Goal: Task Accomplishment & Management: Manage account settings

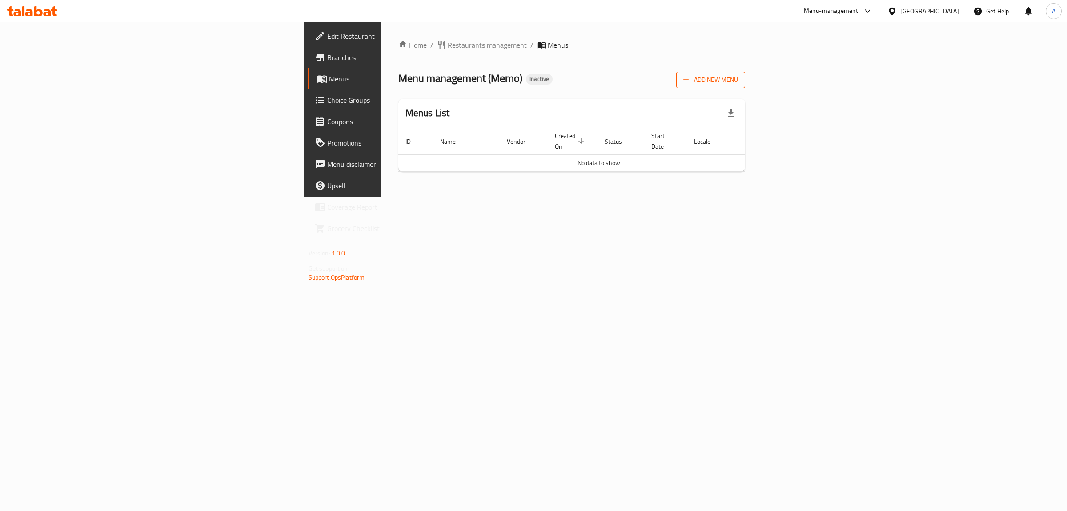
click at [691, 78] on icon "button" at bounding box center [686, 79] width 9 height 9
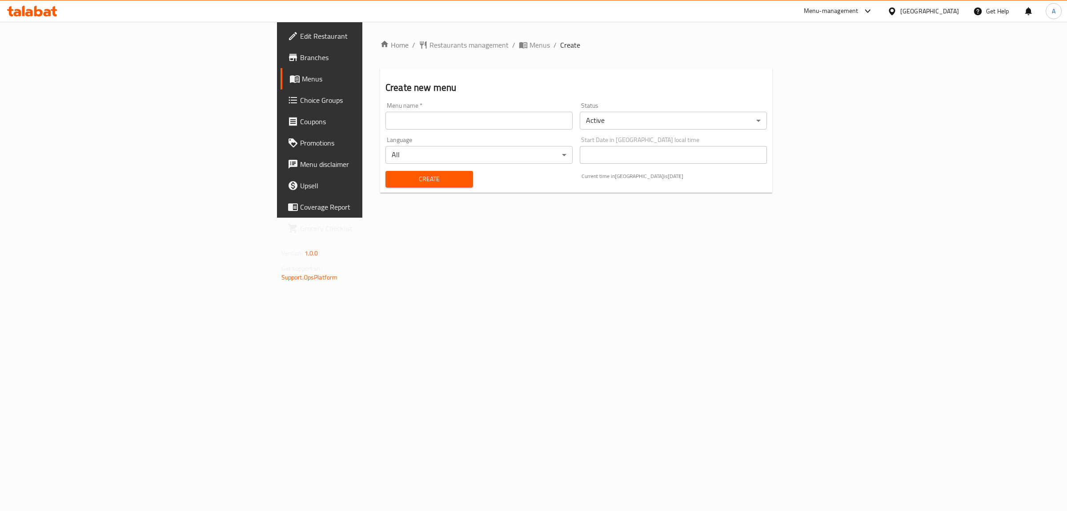
click at [423, 105] on div "Menu name   * Menu name *" at bounding box center [479, 115] width 187 height 27
click at [386, 125] on input "text" at bounding box center [479, 121] width 187 height 18
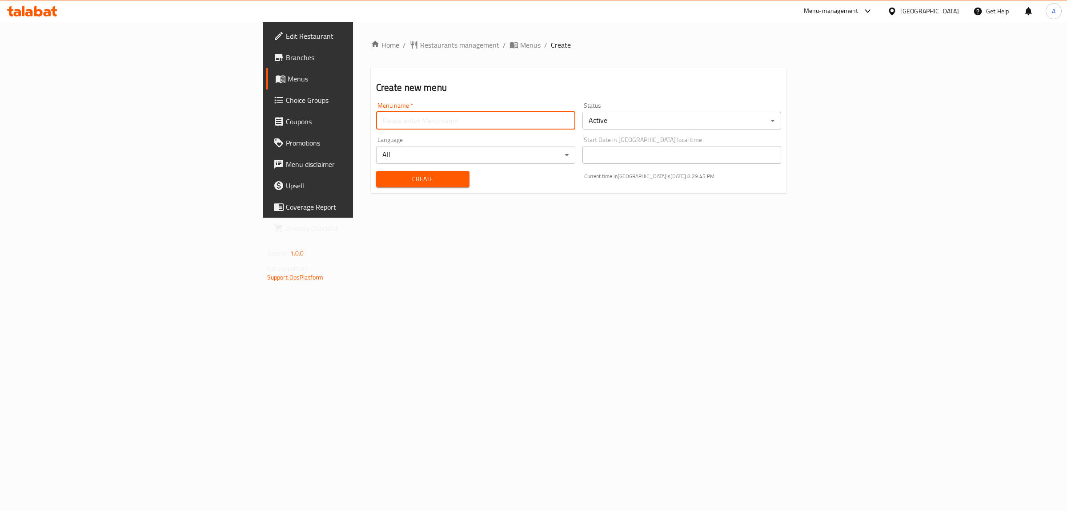
type input "1"
click at [383, 181] on span "Create" at bounding box center [422, 178] width 79 height 11
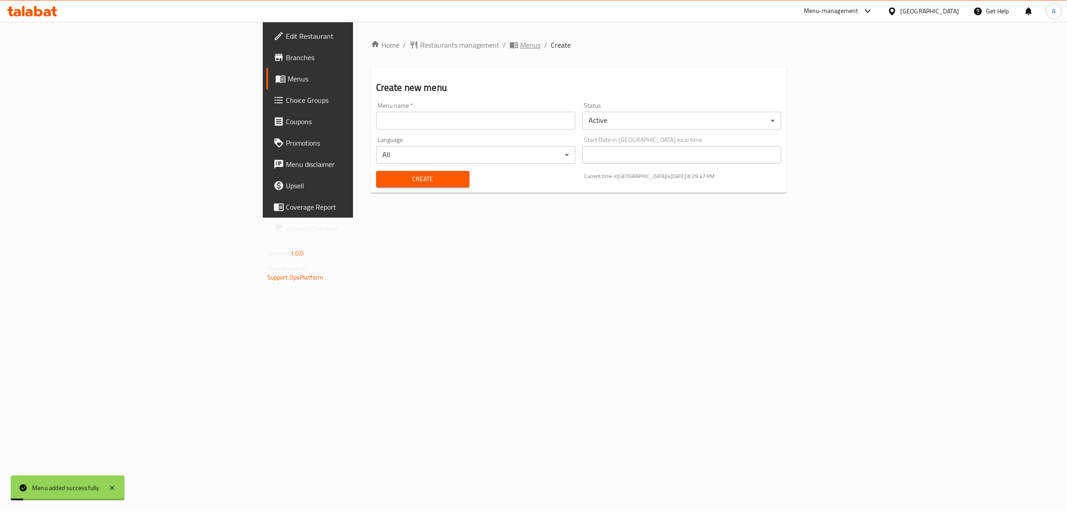
click at [520, 43] on span "Menus" at bounding box center [530, 45] width 20 height 11
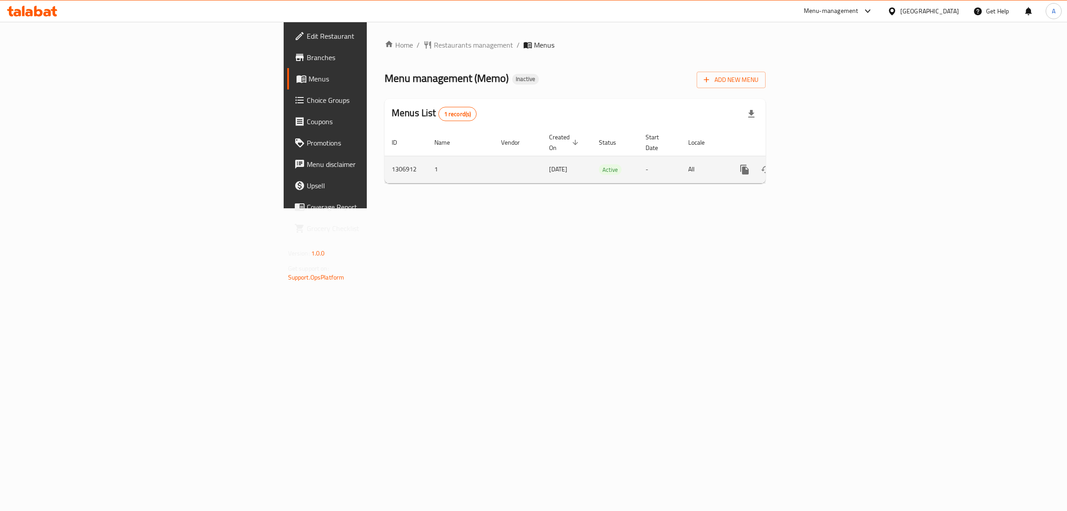
click at [814, 164] on icon "enhanced table" at bounding box center [809, 169] width 11 height 11
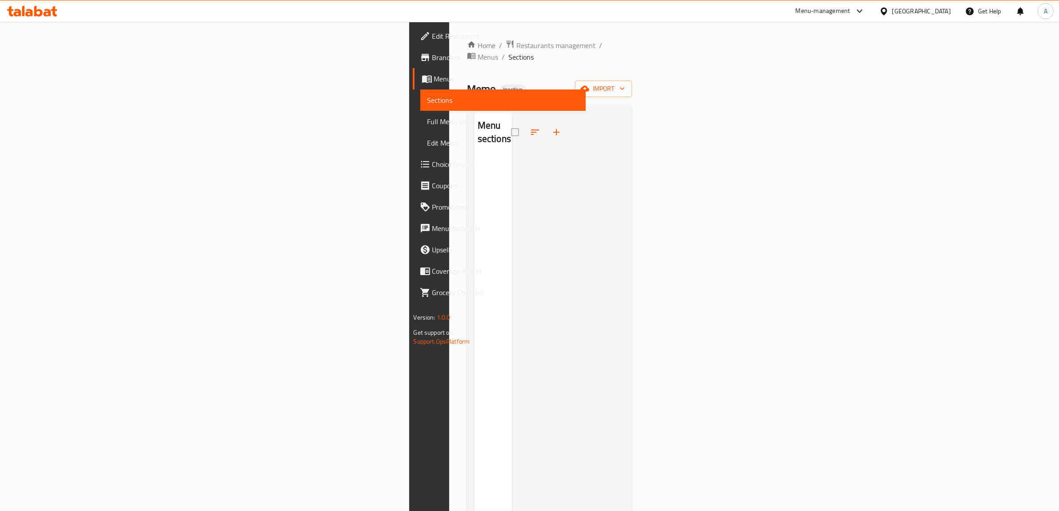
click at [432, 58] on span "Branches" at bounding box center [505, 57] width 147 height 11
click at [625, 83] on span "import" at bounding box center [603, 88] width 43 height 11
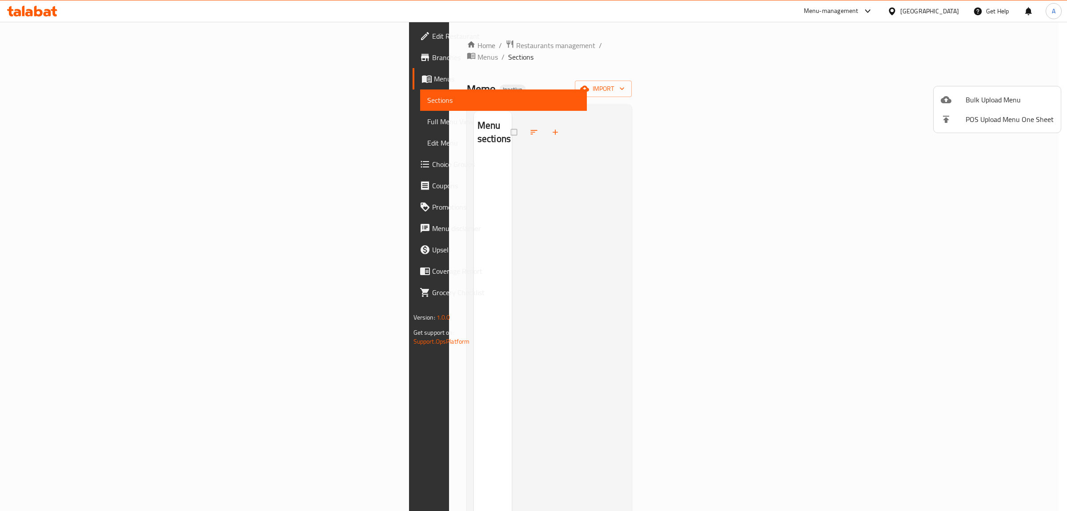
click at [981, 96] on span "Bulk Upload Menu" at bounding box center [1010, 99] width 88 height 11
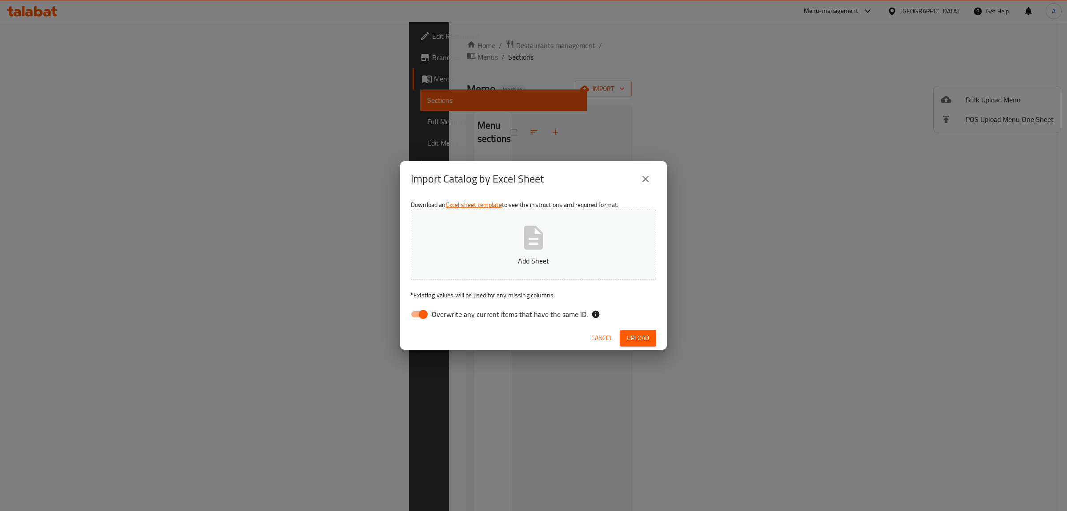
click at [471, 309] on span "Overwrite any current items that have the same ID." at bounding box center [510, 314] width 156 height 11
click at [449, 307] on input "Overwrite any current items that have the same ID." at bounding box center [423, 314] width 51 height 17
checkbox input "false"
click at [498, 256] on p "Add Sheet" at bounding box center [534, 260] width 218 height 11
click at [639, 333] on span "Upload" at bounding box center [638, 337] width 22 height 11
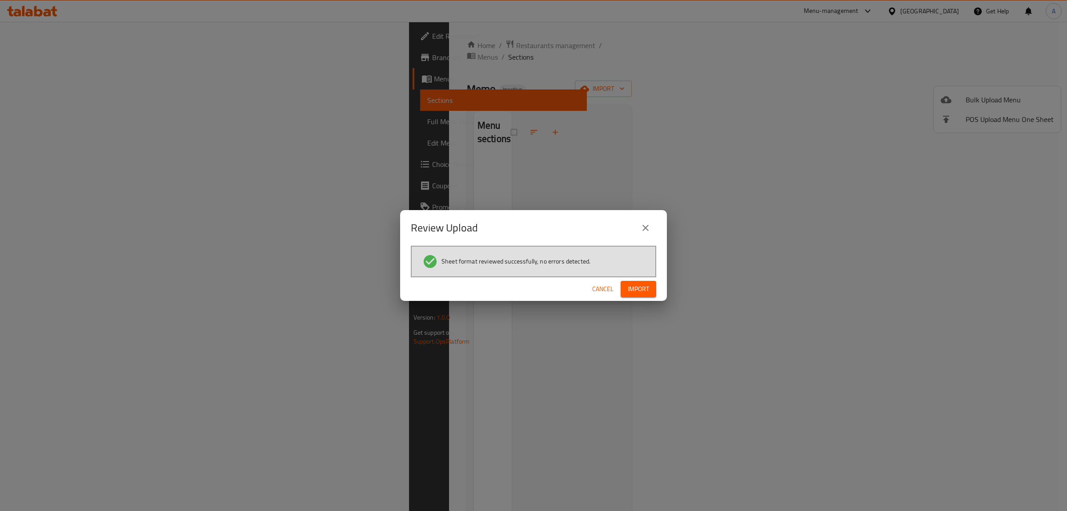
click at [641, 290] on span "Import" at bounding box center [638, 288] width 21 height 11
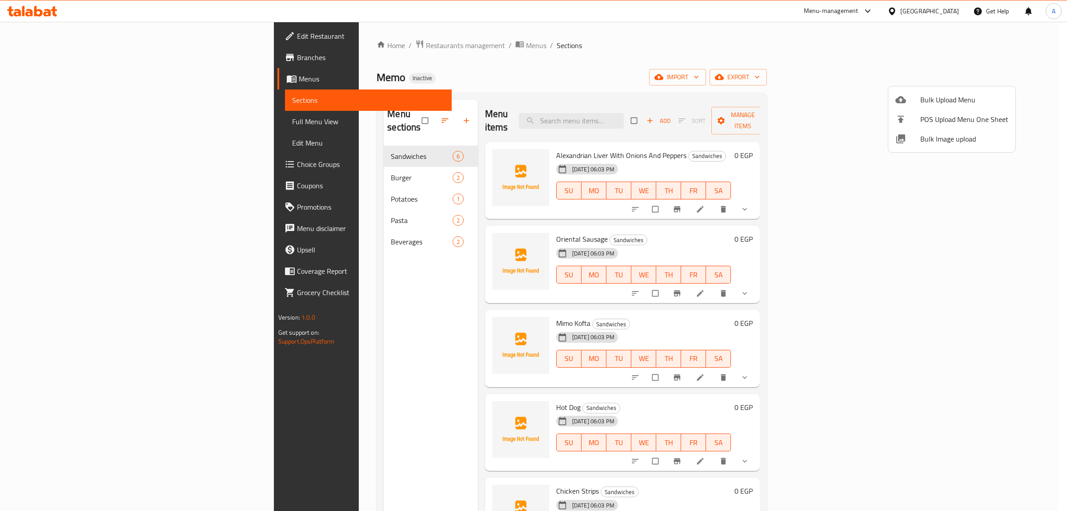
click at [329, 269] on div at bounding box center [533, 255] width 1067 height 511
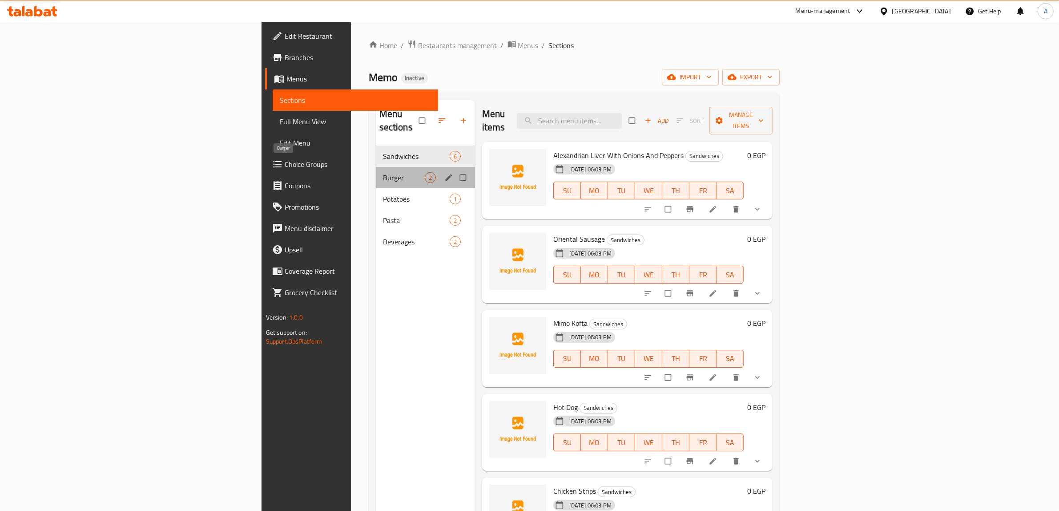
click at [383, 172] on span "Burger" at bounding box center [404, 177] width 42 height 11
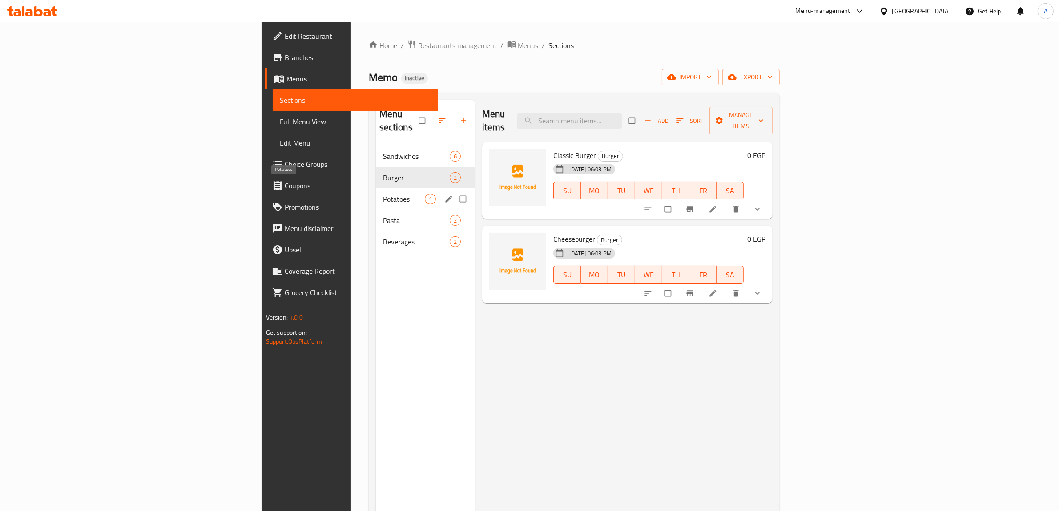
click at [383, 193] on span "Potatoes" at bounding box center [404, 198] width 42 height 11
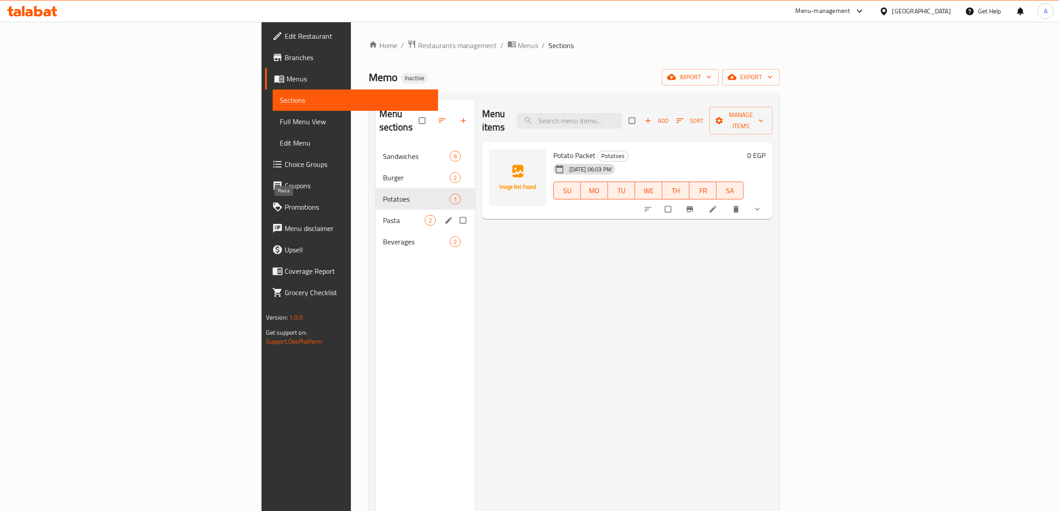
click at [383, 215] on span "Pasta" at bounding box center [404, 220] width 42 height 11
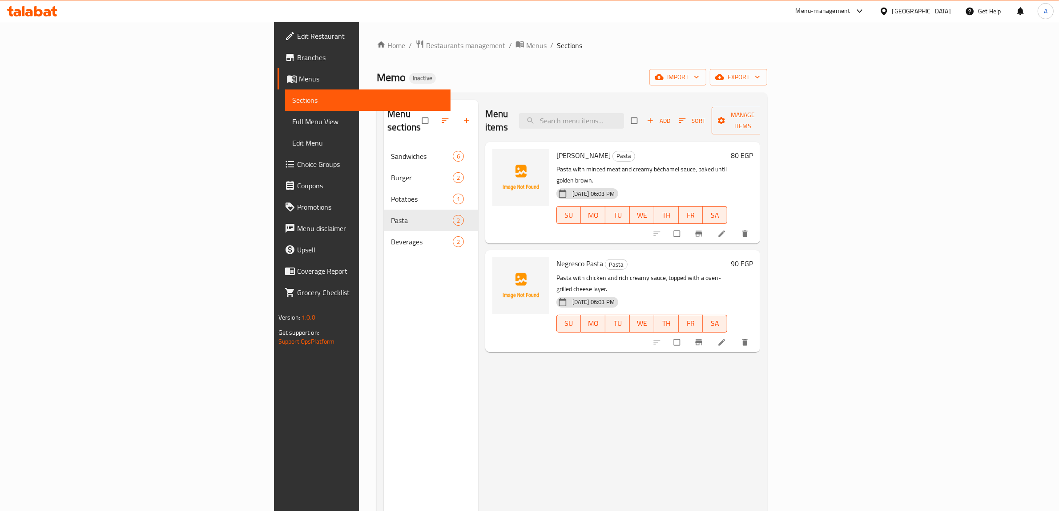
click at [735, 226] on li at bounding box center [722, 233] width 25 height 14
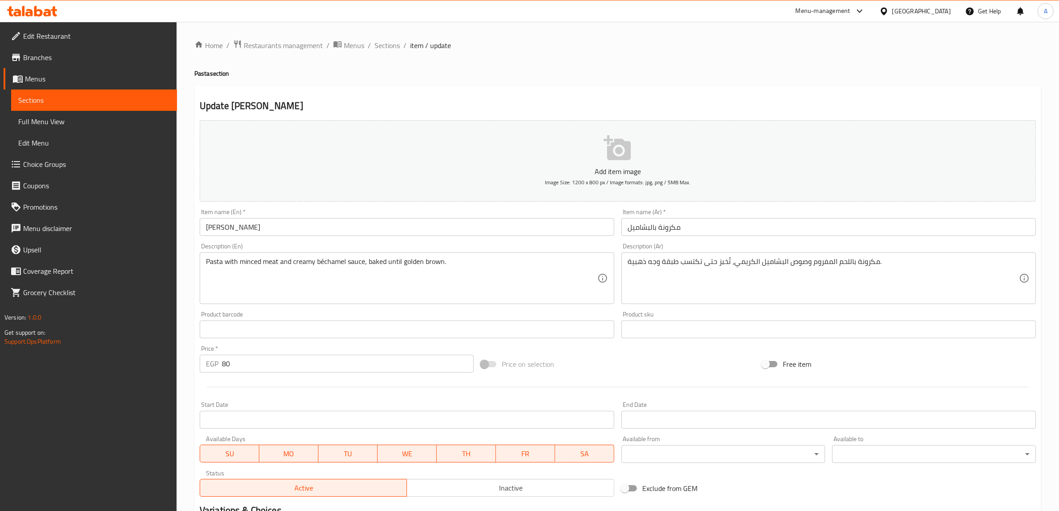
click at [243, 225] on input "Macaroni Béchamel" at bounding box center [407, 227] width 414 height 18
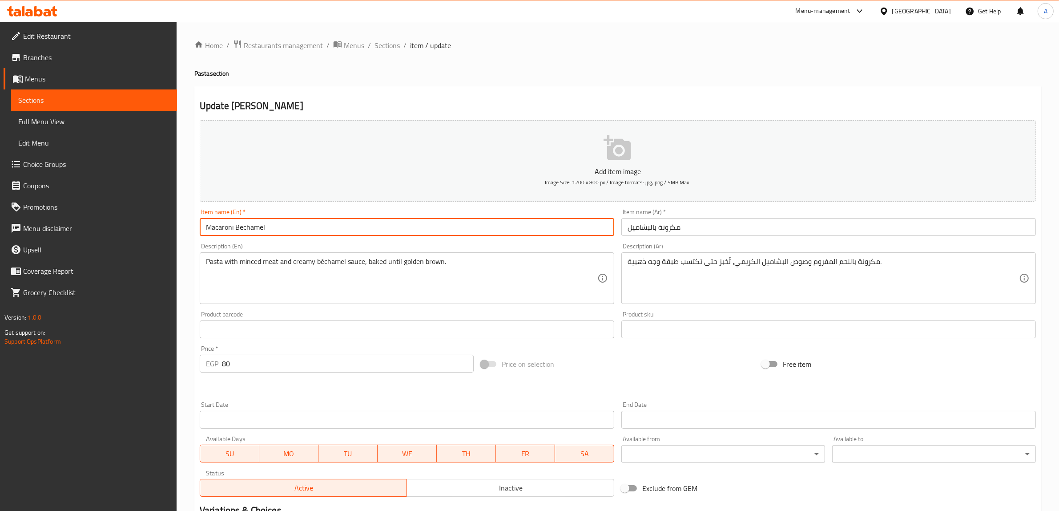
type input "Macaroni Bechamel"
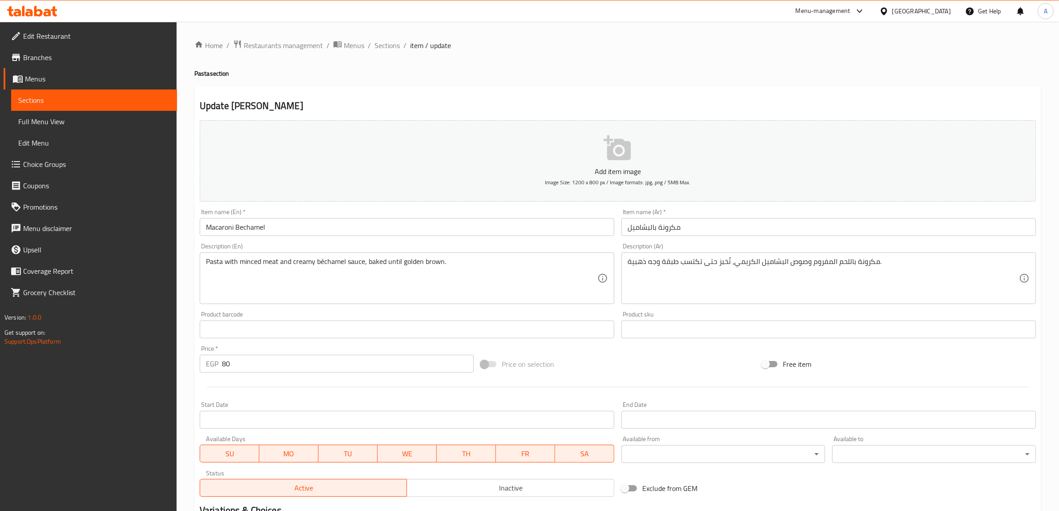
click at [522, 96] on div "Update Macaroni Bechamel Add item image Image Size: 1200 x 800 px / Image forma…" at bounding box center [617, 345] width 847 height 518
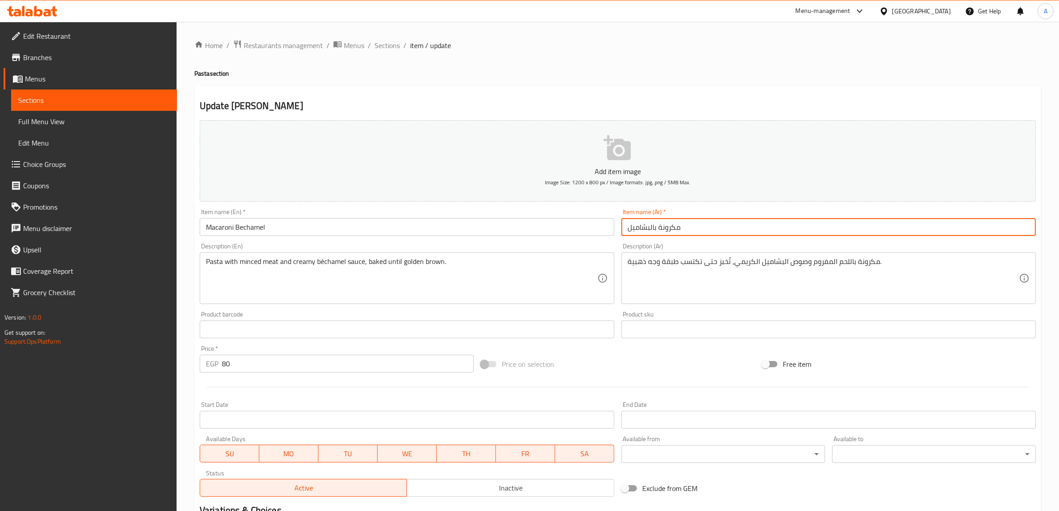
drag, startPoint x: 648, startPoint y: 227, endPoint x: 630, endPoint y: 227, distance: 18.2
click at [630, 227] on input "مكرونة بالبشاميل" at bounding box center [828, 227] width 414 height 18
click at [252, 226] on input "Macaroni Bechamel" at bounding box center [407, 227] width 414 height 18
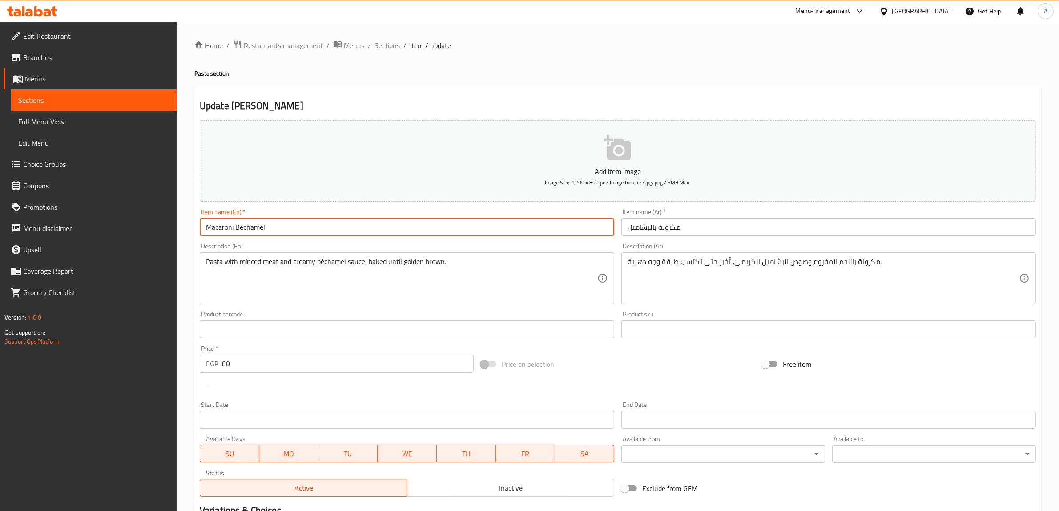
click at [252, 226] on input "Macaroni Bechamel" at bounding box center [407, 227] width 414 height 18
click at [399, 145] on button "Add item image Image Size: 1200 x 800 px / Image formats: jpg, png / 5MB Max." at bounding box center [618, 160] width 836 height 81
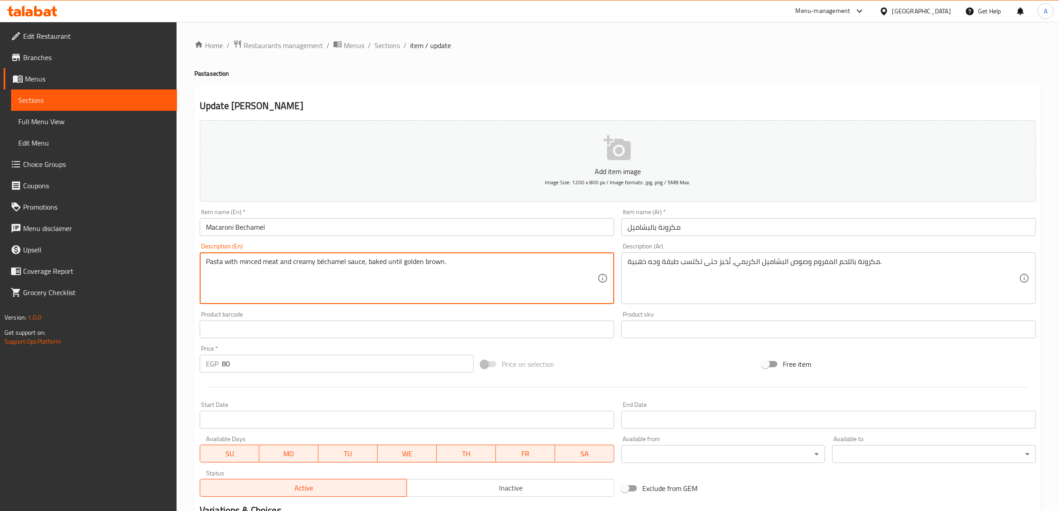
click at [331, 257] on textarea "Pasta with minced meat and creamy béchamel sauce, baked until golden brown." at bounding box center [401, 278] width 391 height 42
paste textarea "Bechamel"
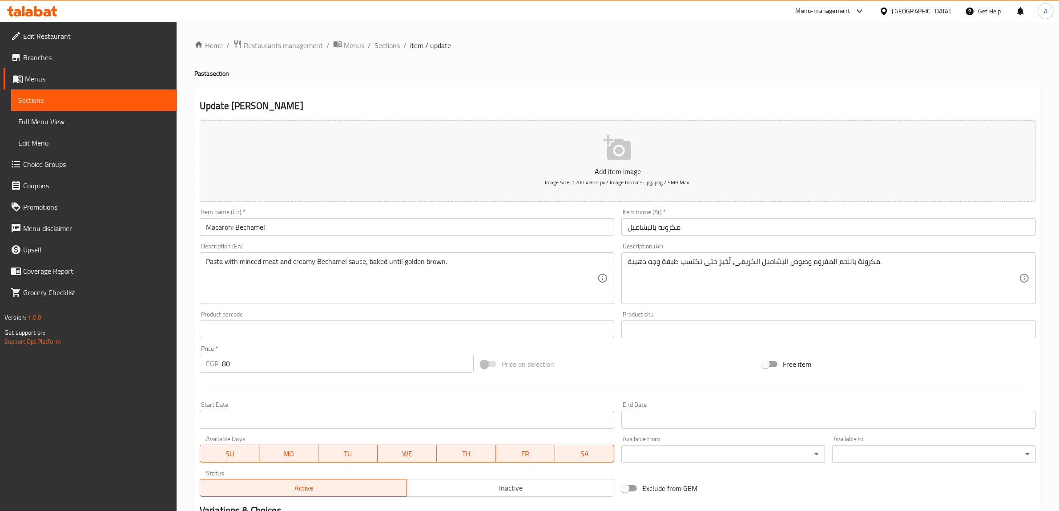
click at [530, 49] on ol "Home / Restaurants management / Menus / Sections / item / update" at bounding box center [617, 46] width 847 height 12
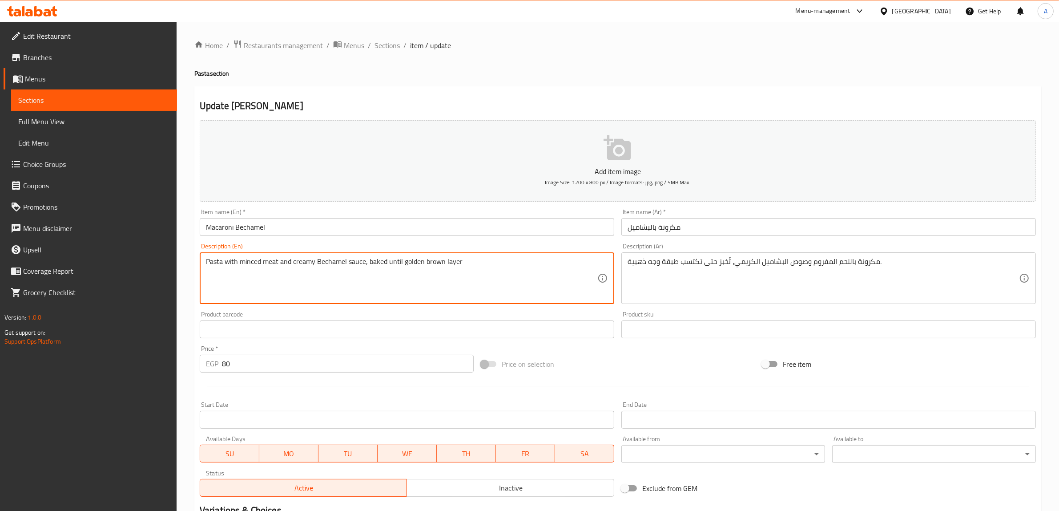
type textarea "Pasta with minced meat and creamy Bechamel sauce, baked until golden brown layer"
click at [563, 89] on div "Update Macaroni Bechamel Add item image Image Size: 1200 x 800 px / Image forma…" at bounding box center [617, 345] width 847 height 518
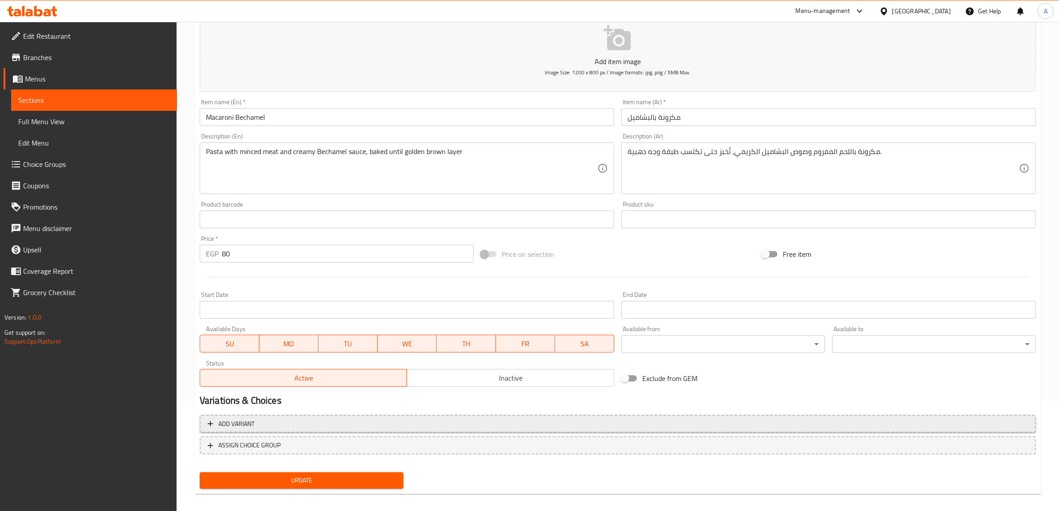
scroll to position [116, 0]
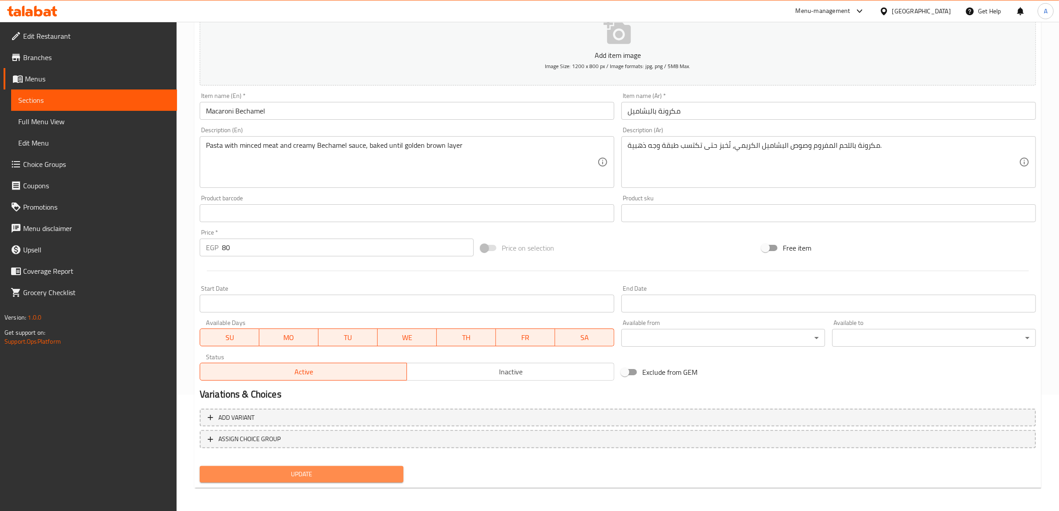
click at [321, 470] on span "Update" at bounding box center [301, 473] width 189 height 11
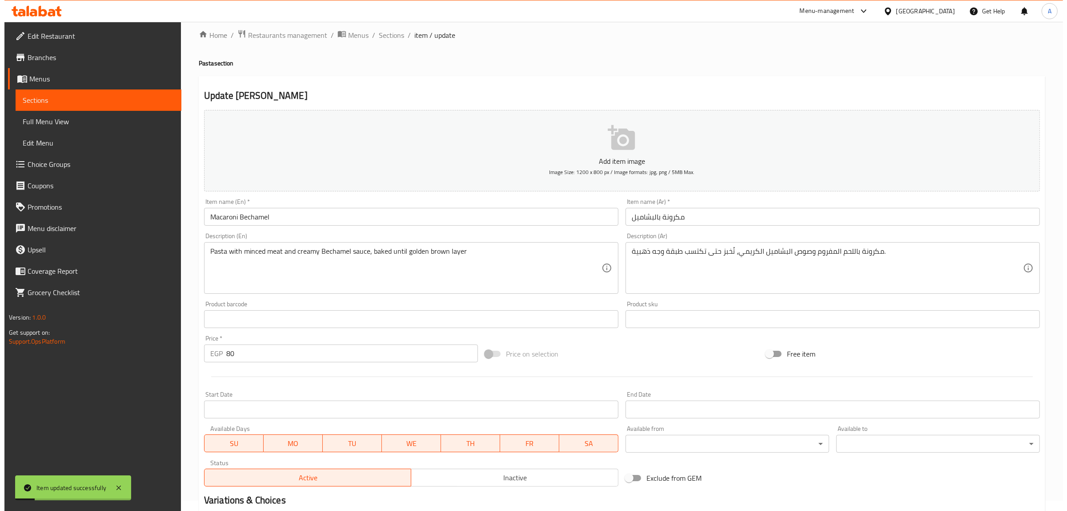
scroll to position [0, 0]
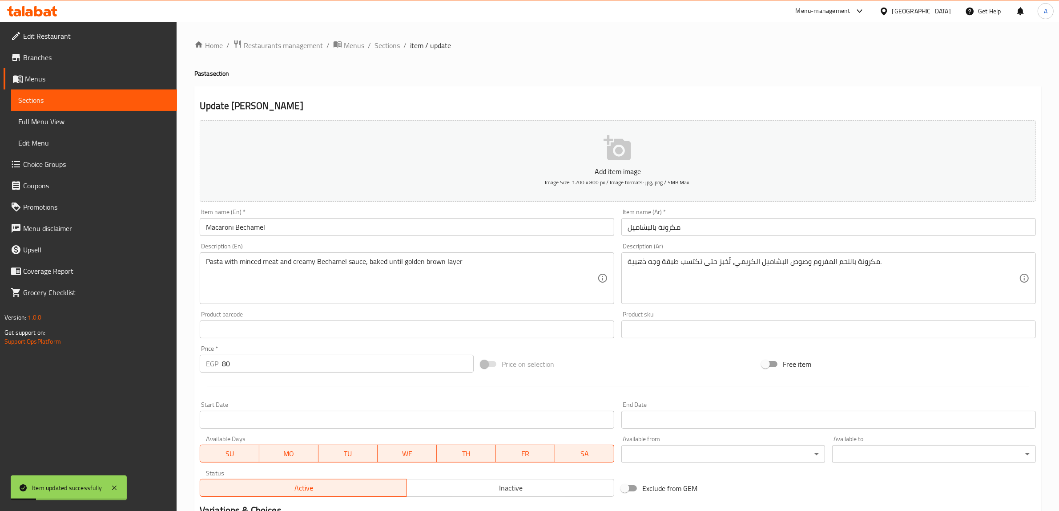
click at [56, 81] on span "Menus" at bounding box center [97, 78] width 145 height 11
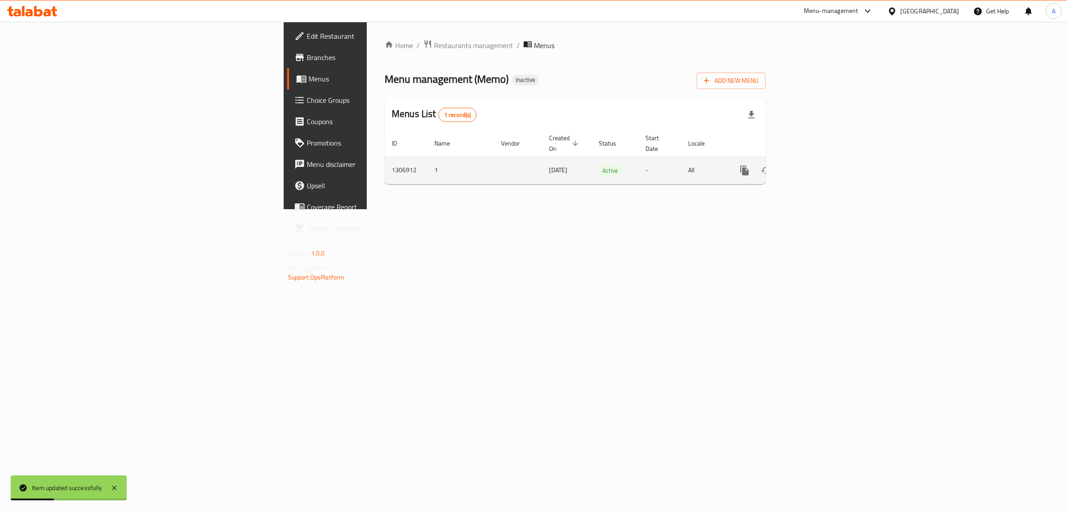
click at [813, 166] on icon "enhanced table" at bounding box center [809, 170] width 8 height 8
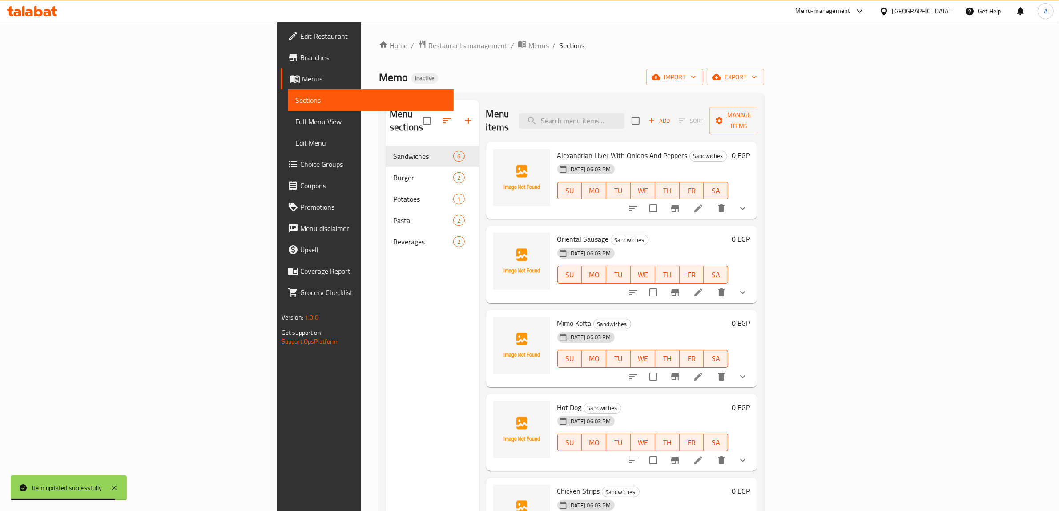
click at [295, 116] on span "Full Menu View" at bounding box center [371, 121] width 152 height 11
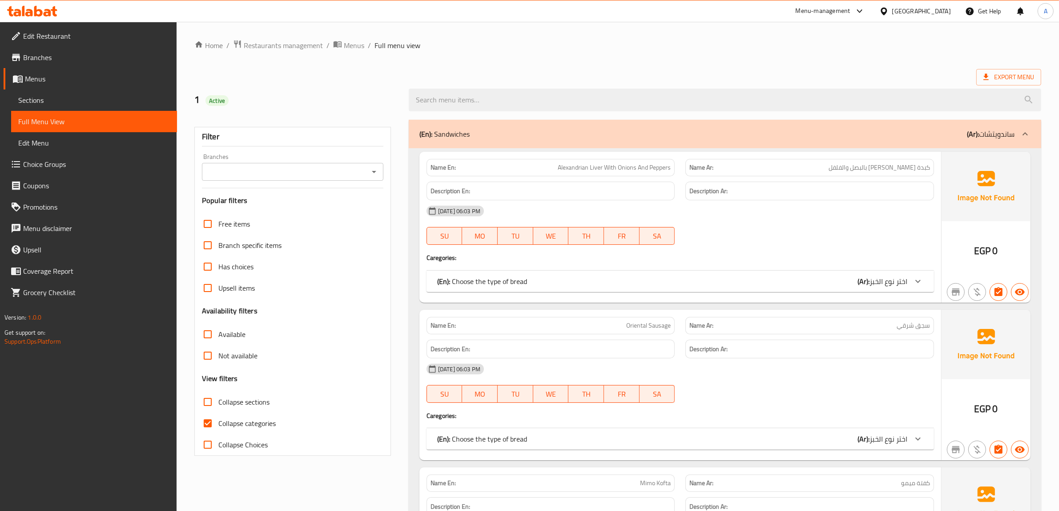
click at [252, 421] on span "Collapse categories" at bounding box center [246, 423] width 57 height 11
click at [218, 421] on input "Collapse categories" at bounding box center [207, 422] width 21 height 21
checkbox input "false"
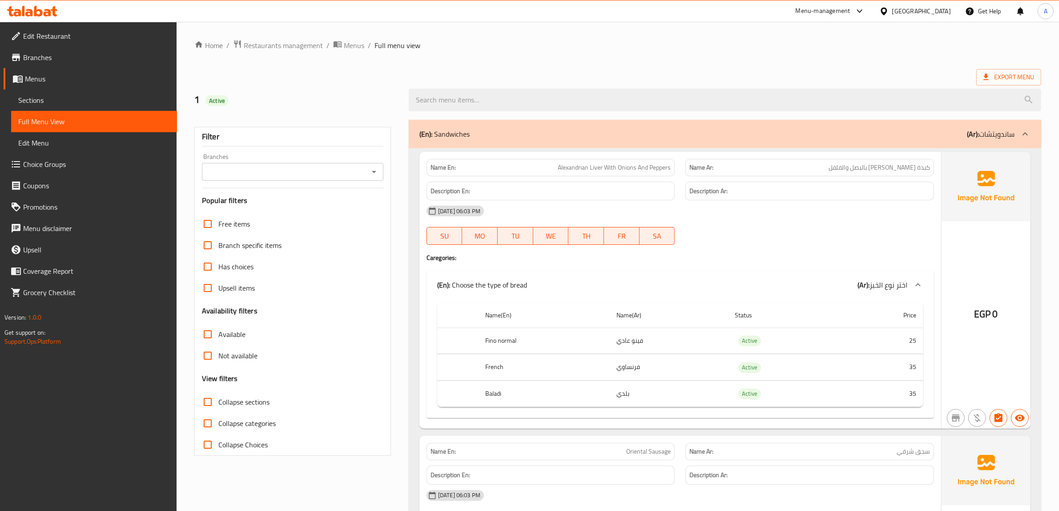
click at [556, 50] on ol "Home / Restaurants management / Menus / Full menu view" at bounding box center [617, 46] width 847 height 12
click at [737, 83] on div at bounding box center [724, 99] width 643 height 33
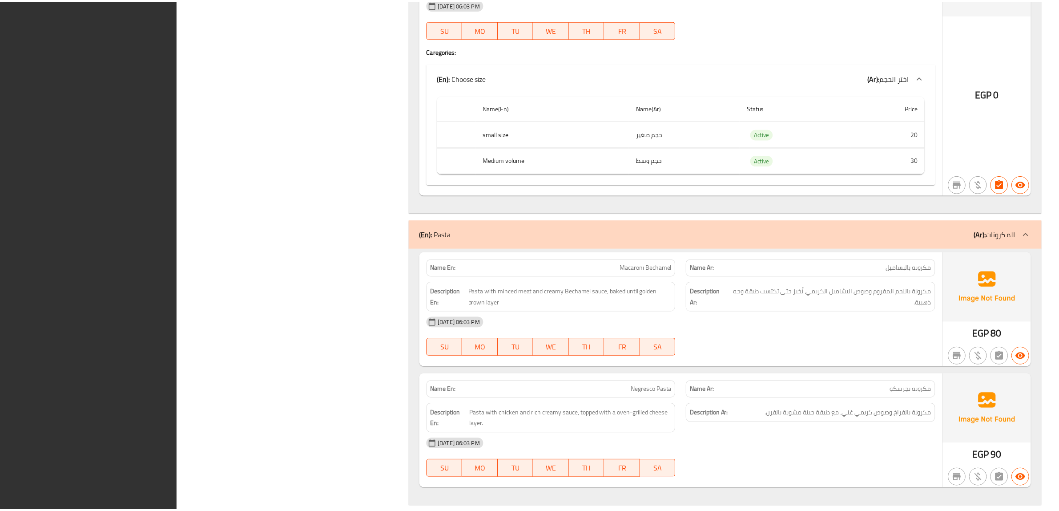
scroll to position [2826, 0]
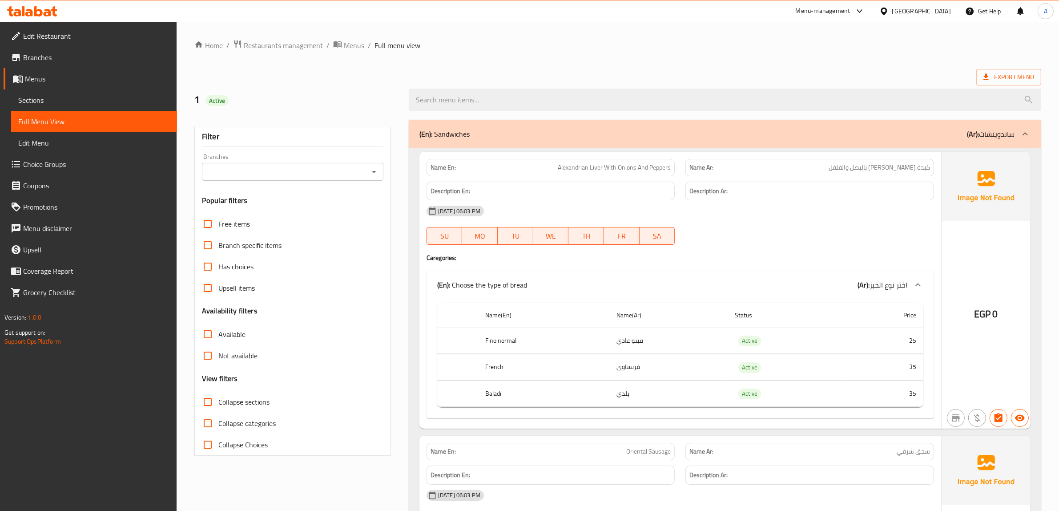
click at [81, 32] on span "Edit Restaurant" at bounding box center [96, 36] width 147 height 11
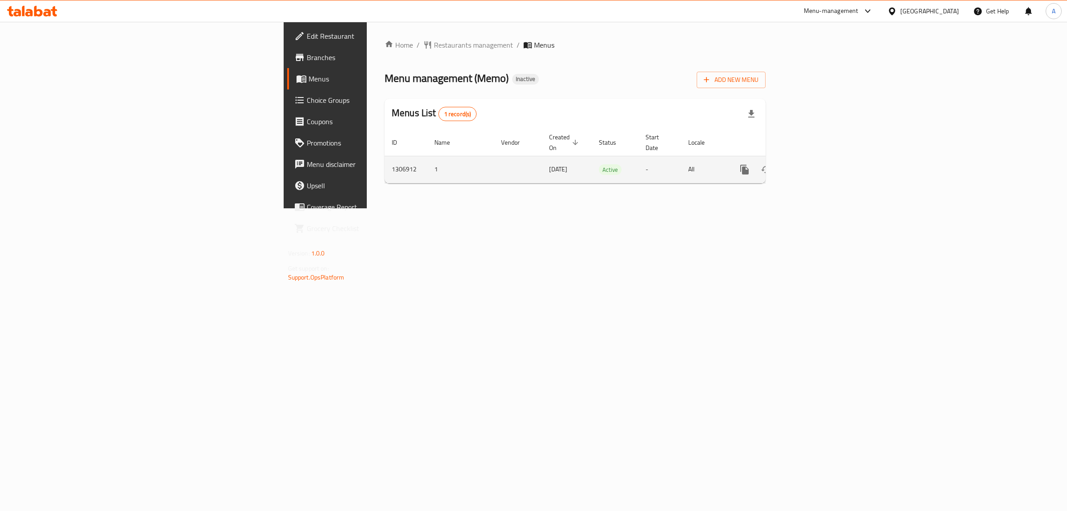
click at [820, 159] on link "enhanced table" at bounding box center [808, 169] width 21 height 21
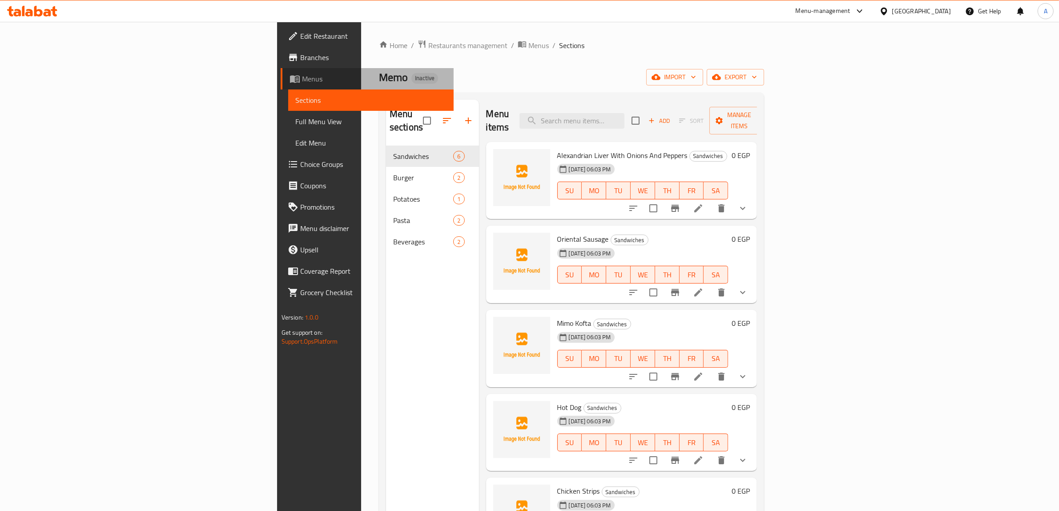
click at [302, 81] on span "Menus" at bounding box center [374, 78] width 145 height 11
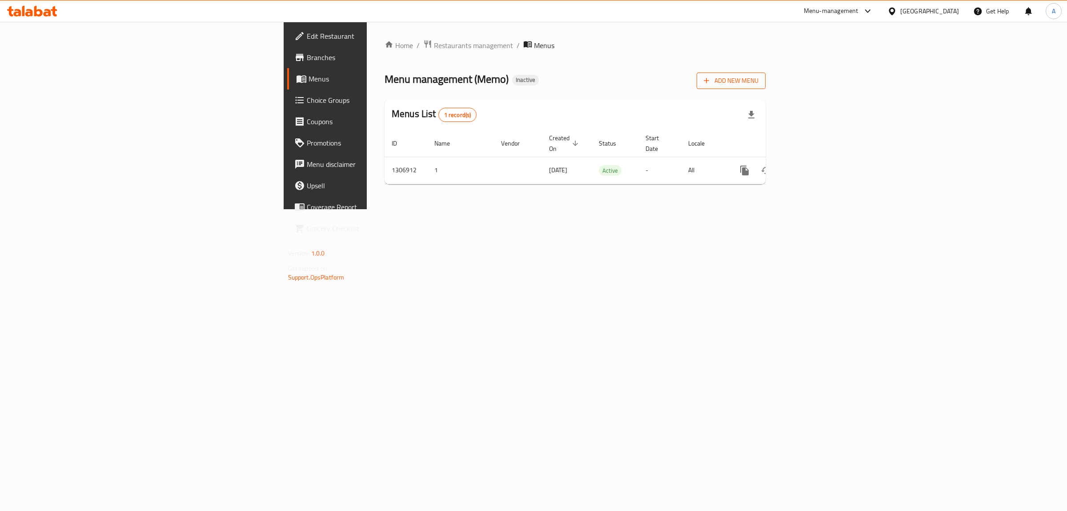
click at [759, 82] on span "Add New Menu" at bounding box center [731, 80] width 55 height 11
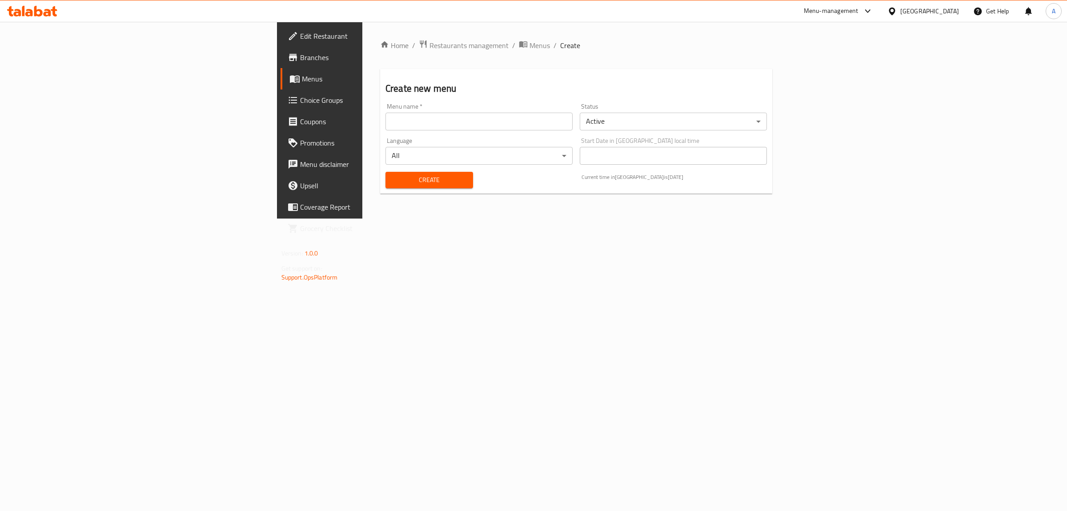
click at [712, 62] on div "Home / Restaurants management / Menus / Create Create new menu Menu name   * Me…" at bounding box center [576, 120] width 392 height 161
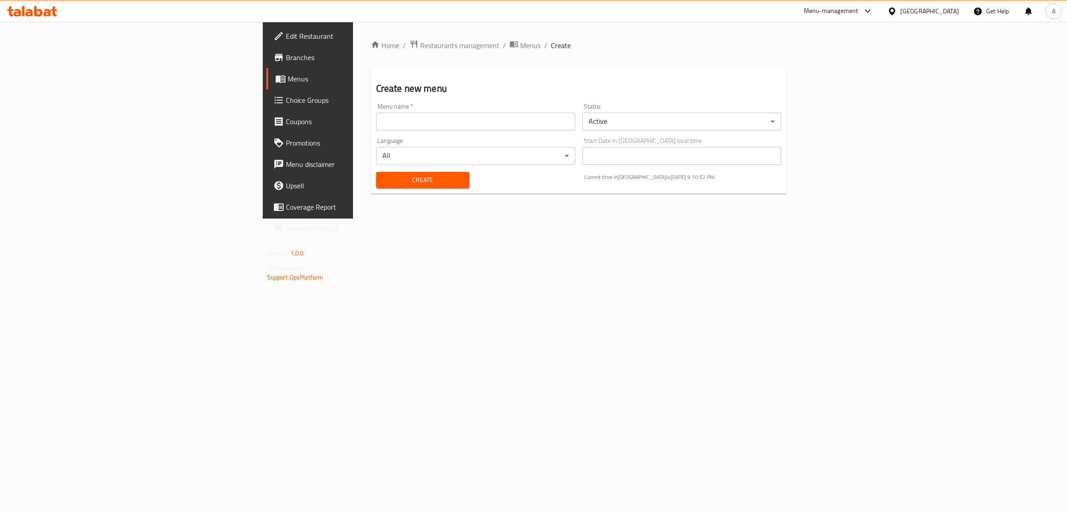
drag, startPoint x: 458, startPoint y: 128, endPoint x: 409, endPoint y: 139, distance: 50.5
click at [458, 128] on input "text" at bounding box center [475, 122] width 199 height 18
type input "2"
click at [376, 185] on button "Create" at bounding box center [422, 180] width 93 height 16
click at [266, 65] on link "Branches" at bounding box center [353, 57] width 175 height 21
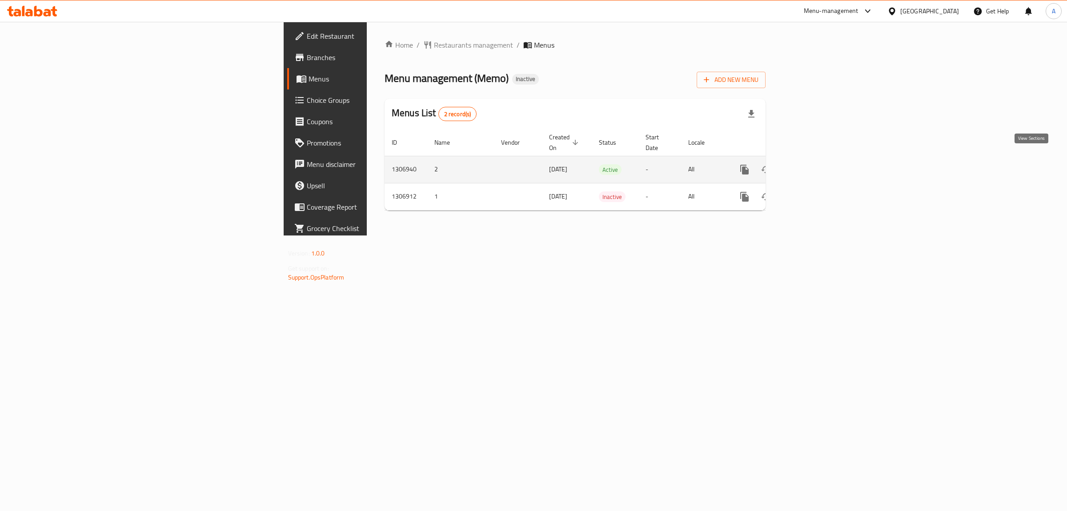
click at [814, 164] on icon "enhanced table" at bounding box center [809, 169] width 11 height 11
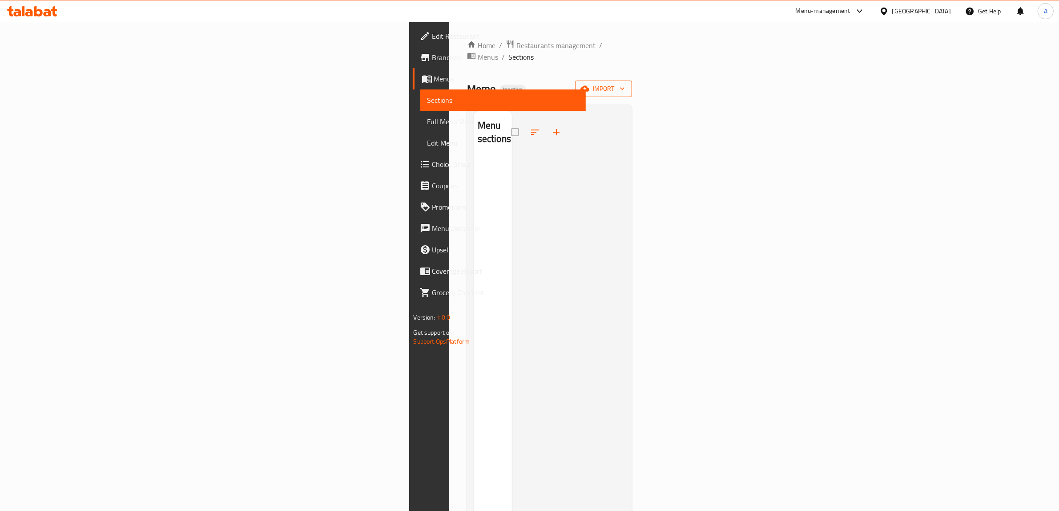
click at [589, 86] on icon "button" at bounding box center [584, 89] width 9 height 6
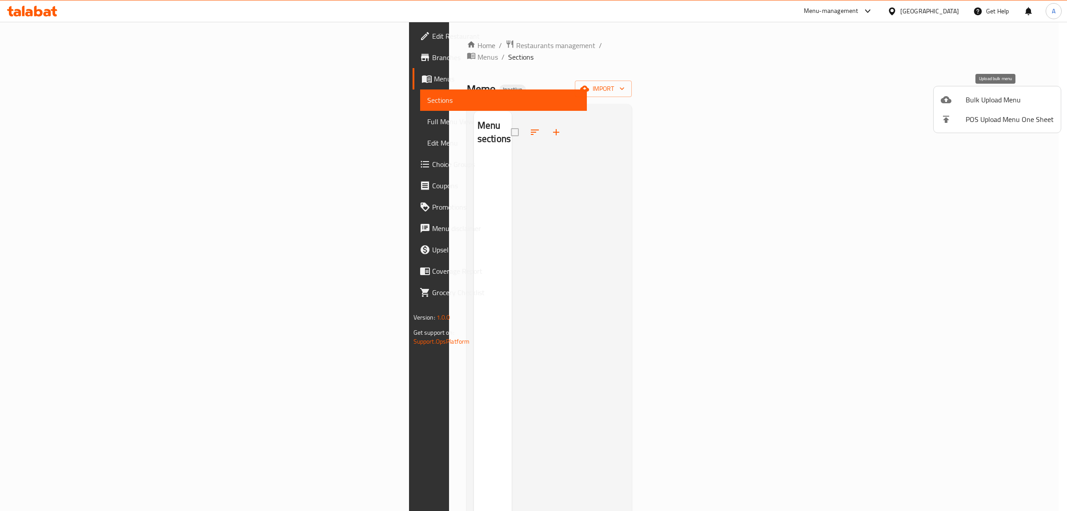
click at [964, 102] on div at bounding box center [953, 99] width 25 height 11
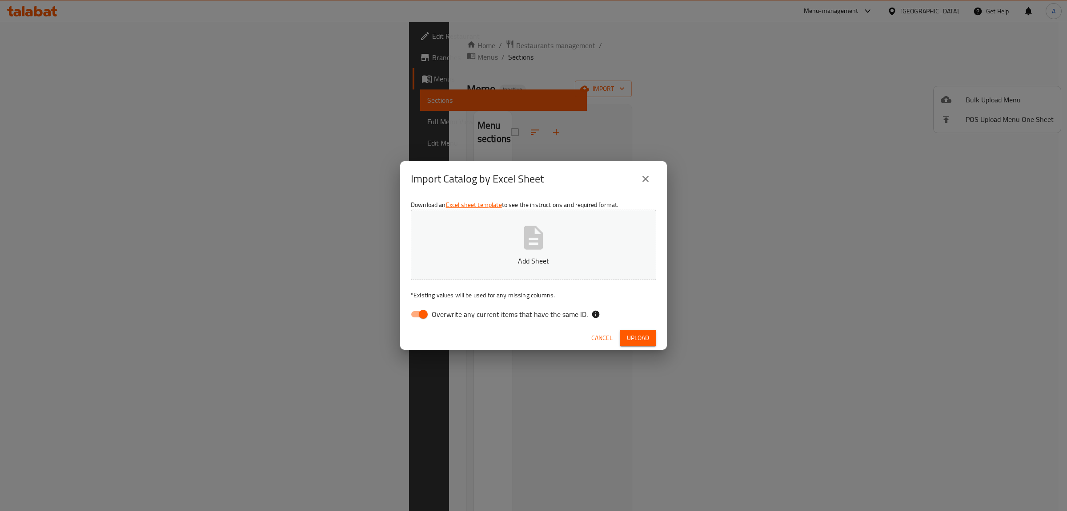
click at [445, 321] on label "Overwrite any current items that have the same ID." at bounding box center [497, 314] width 182 height 17
click at [445, 321] on input "Overwrite any current items that have the same ID." at bounding box center [423, 314] width 51 height 17
checkbox input "false"
click at [452, 250] on button "Add Sheet" at bounding box center [533, 244] width 245 height 70
click at [635, 337] on span "Upload" at bounding box center [638, 337] width 22 height 11
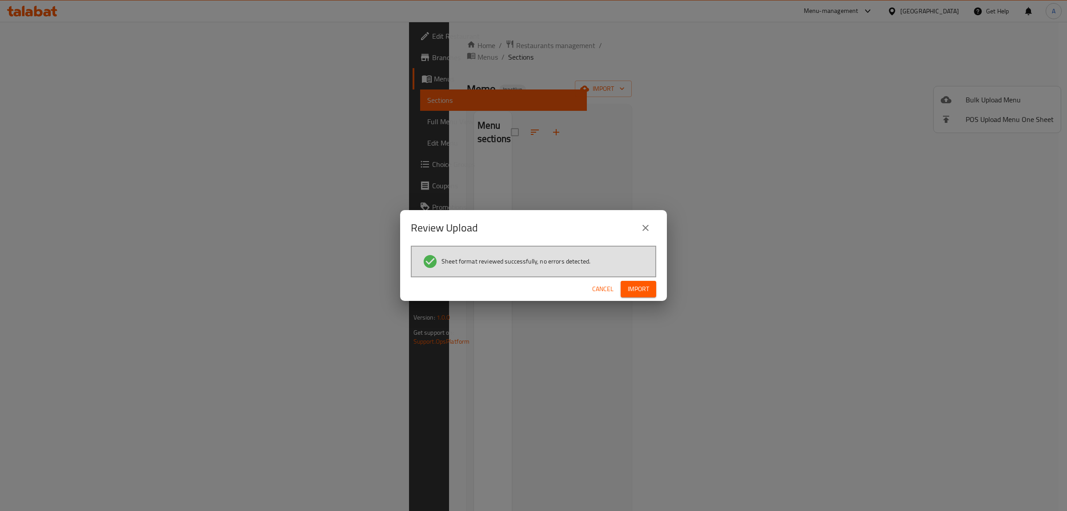
click at [646, 279] on div "Cancel Import" at bounding box center [533, 289] width 267 height 24
click at [643, 285] on span "Import" at bounding box center [638, 288] width 21 height 11
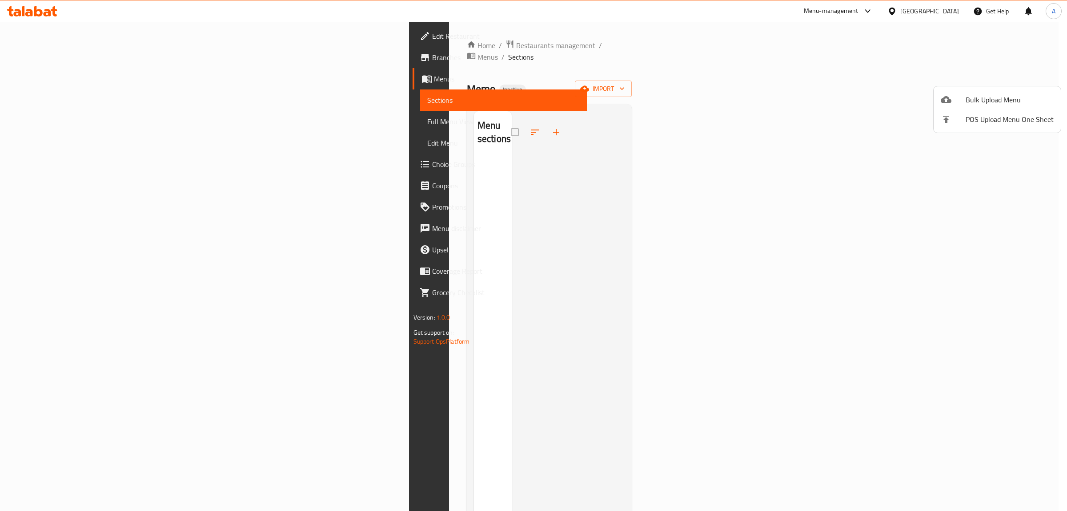
click at [66, 118] on div at bounding box center [533, 255] width 1067 height 511
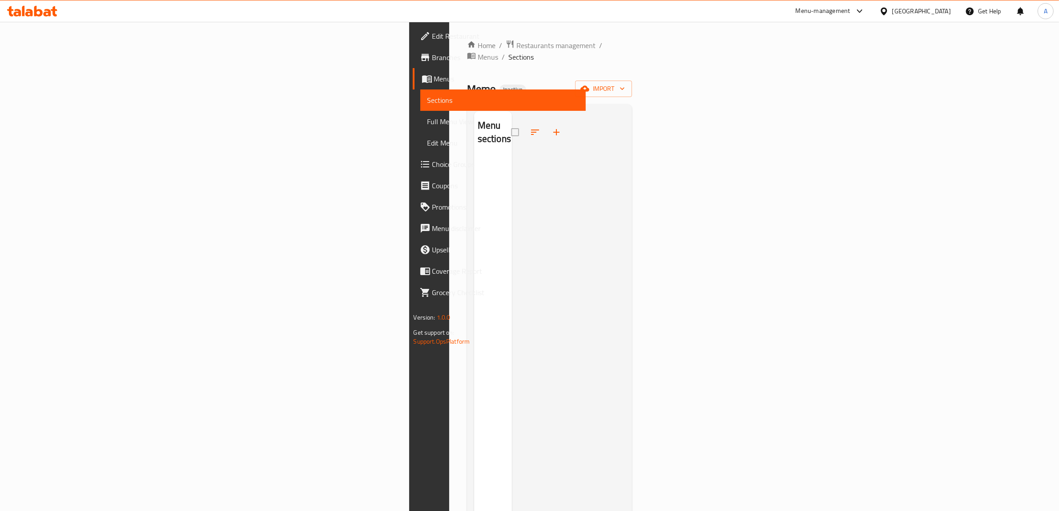
click at [427, 120] on span "Full Menu View" at bounding box center [503, 121] width 152 height 11
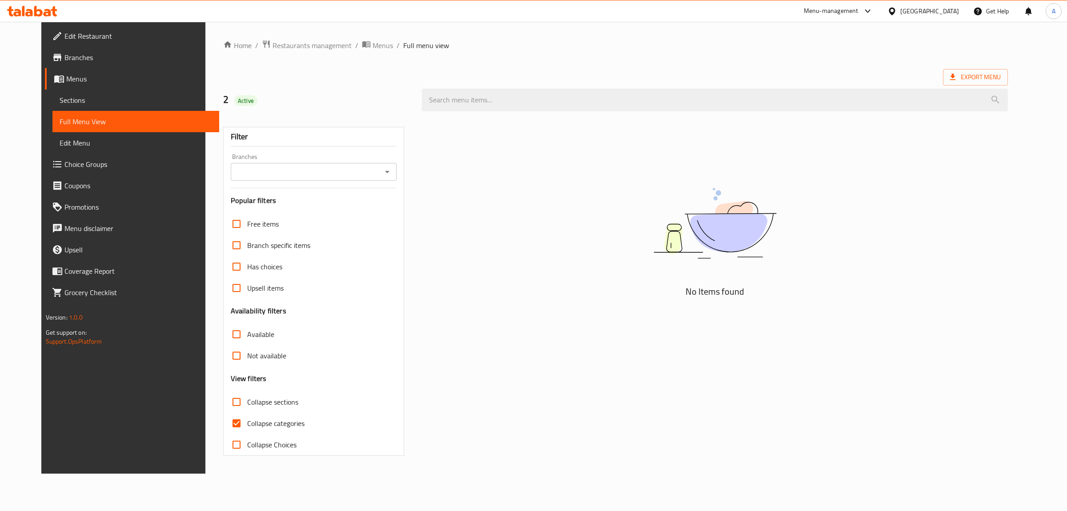
click at [60, 92] on link "Sections" at bounding box center [135, 99] width 167 height 21
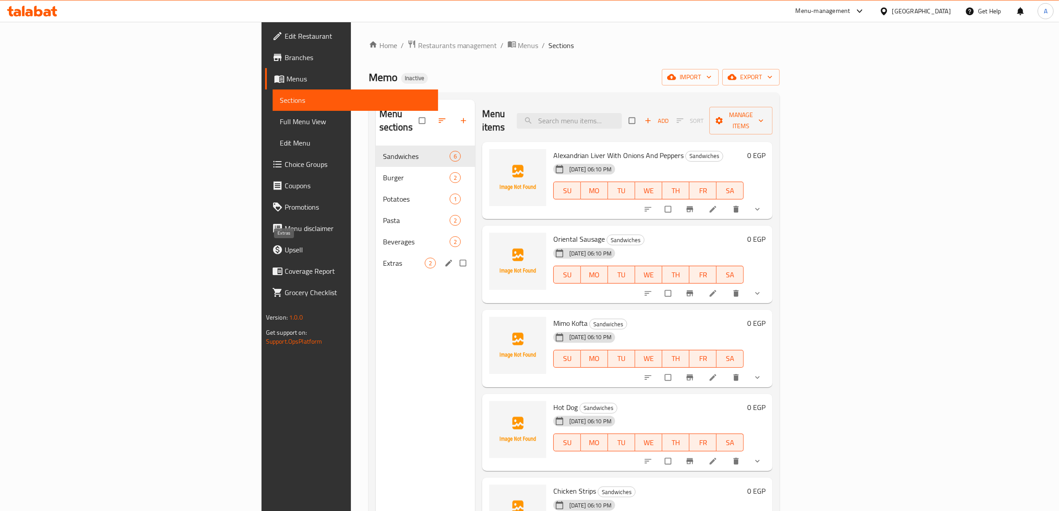
click at [383, 257] on span "Extras" at bounding box center [404, 262] width 42 height 11
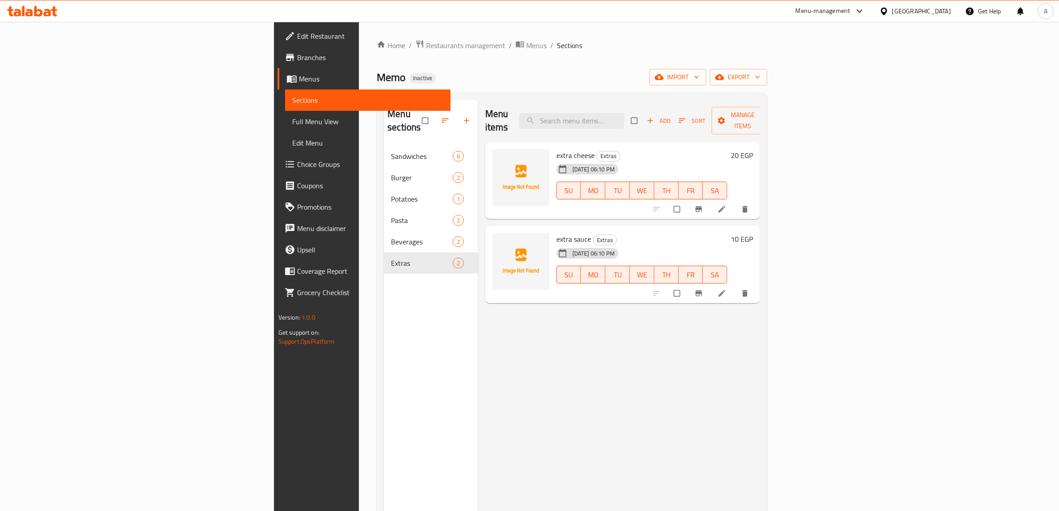
click at [292, 121] on span "Full Menu View" at bounding box center [368, 121] width 152 height 11
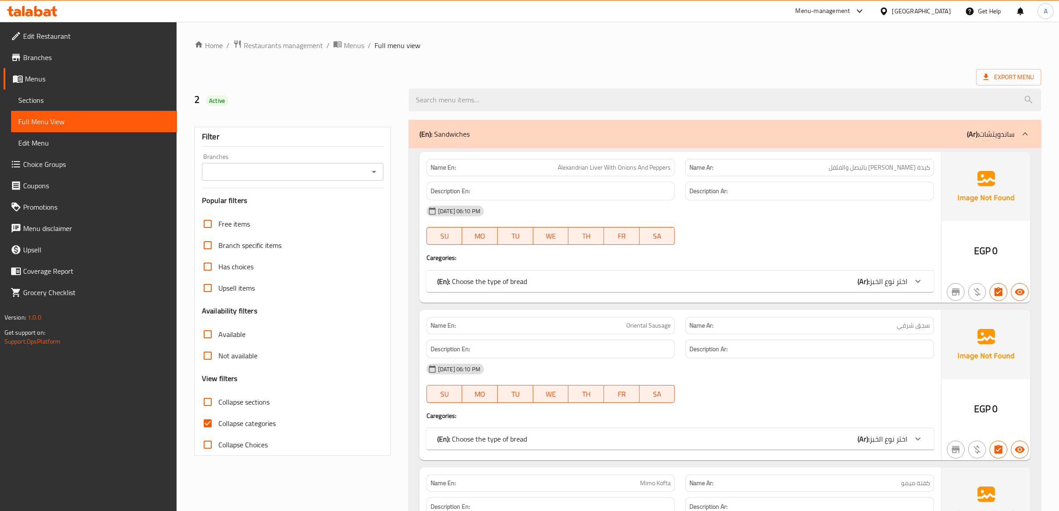
click at [250, 421] on span "Collapse categories" at bounding box center [246, 423] width 57 height 11
click at [218, 421] on input "Collapse categories" at bounding box center [207, 422] width 21 height 21
checkbox input "false"
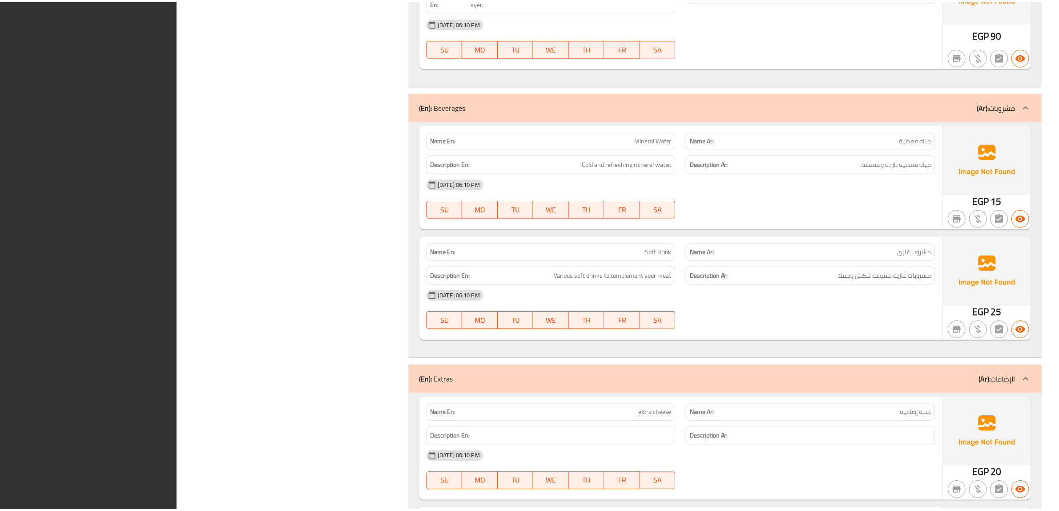
scroll to position [3098, 0]
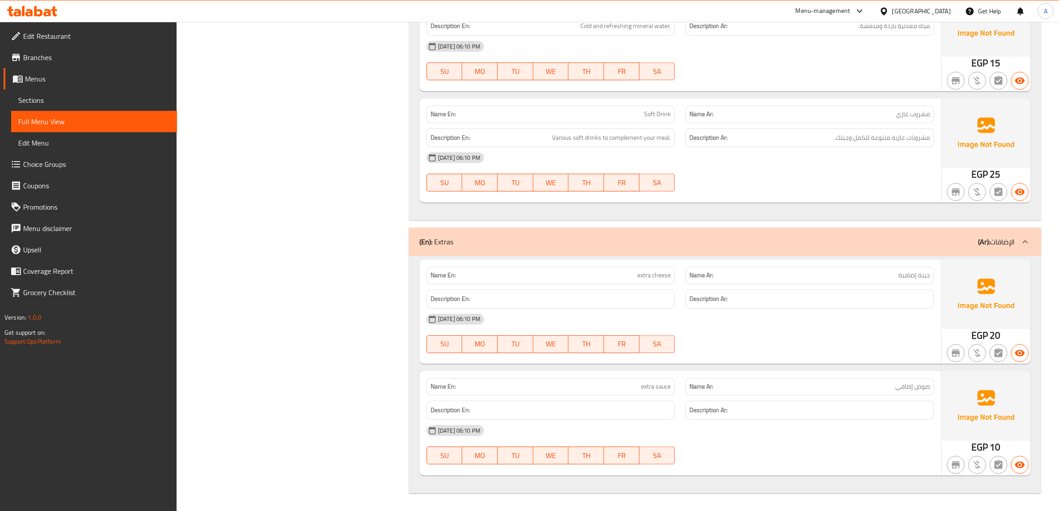
click at [68, 31] on span "Edit Restaurant" at bounding box center [96, 36] width 147 height 11
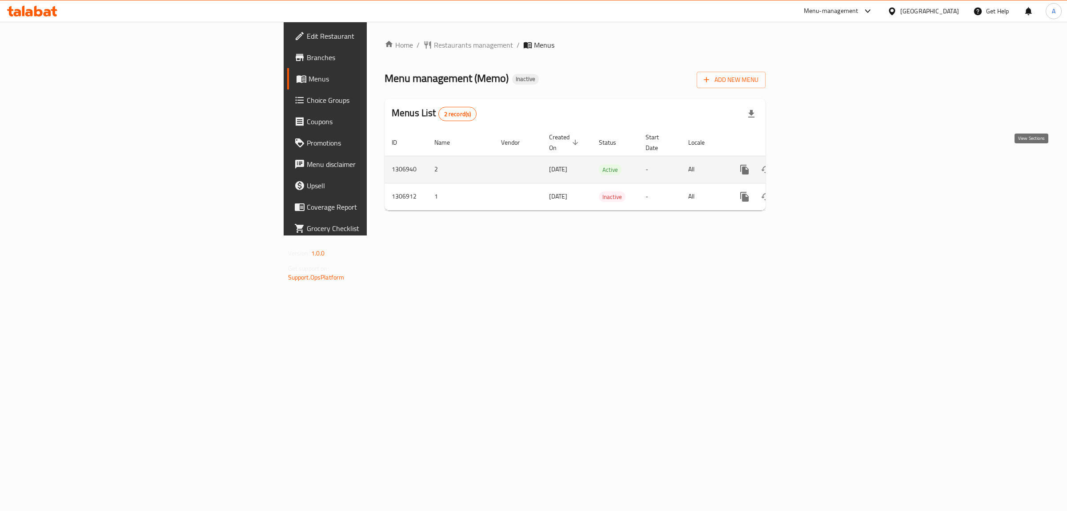
click at [814, 164] on icon "enhanced table" at bounding box center [809, 169] width 11 height 11
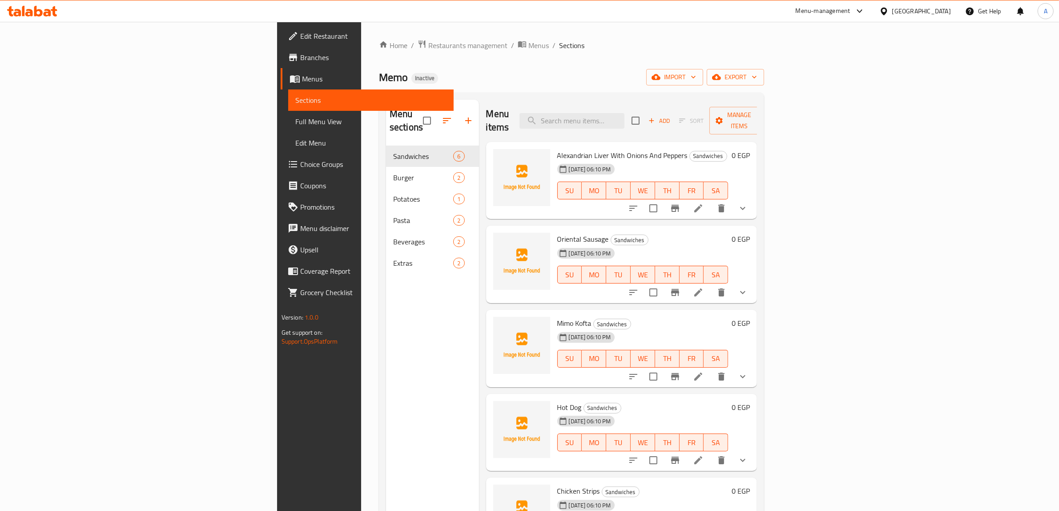
click at [295, 125] on span "Full Menu View" at bounding box center [371, 121] width 152 height 11
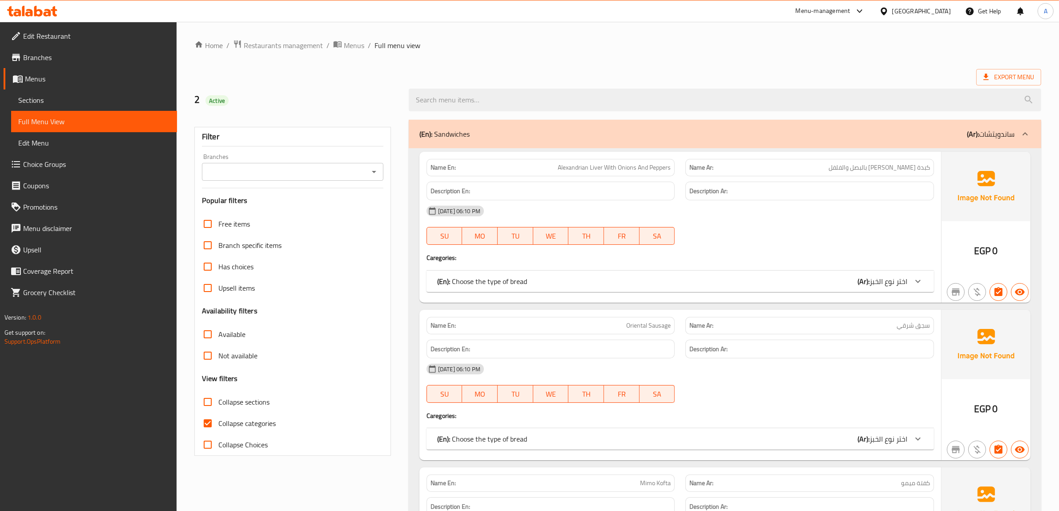
click at [250, 426] on span "Collapse categories" at bounding box center [246, 423] width 57 height 11
click at [218, 426] on input "Collapse categories" at bounding box center [207, 422] width 21 height 21
checkbox input "false"
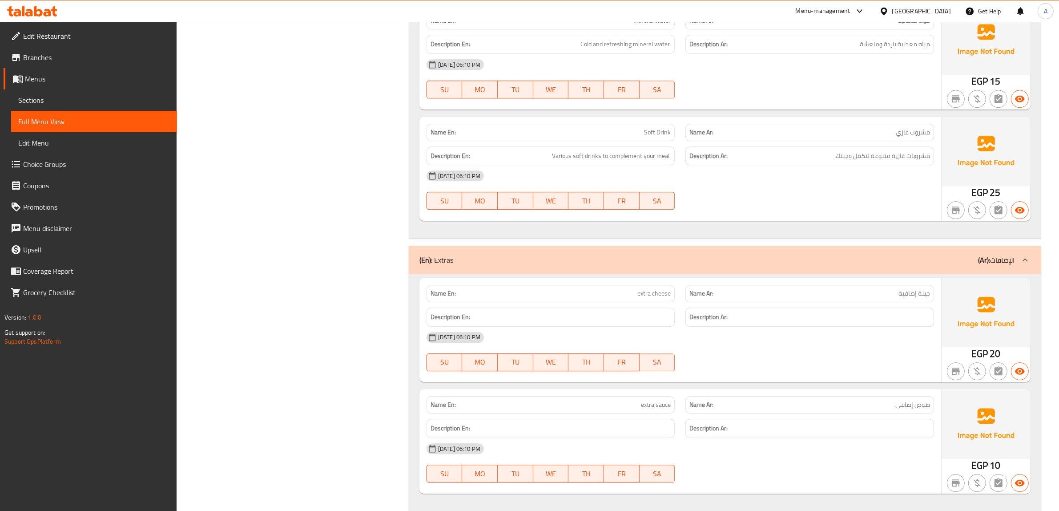
scroll to position [3098, 0]
